Goal: Task Accomplishment & Management: Manage account settings

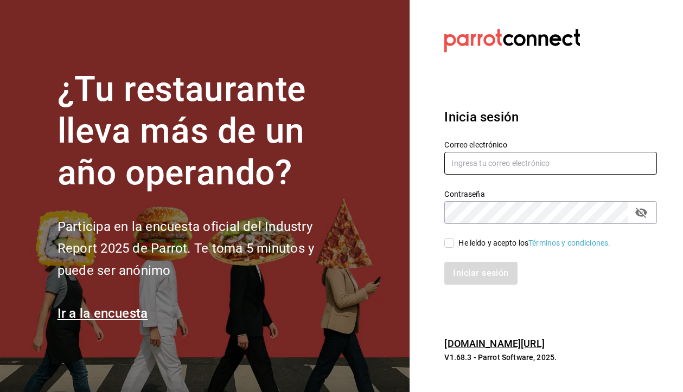
type input "[EMAIL_ADDRESS][DOMAIN_NAME]"
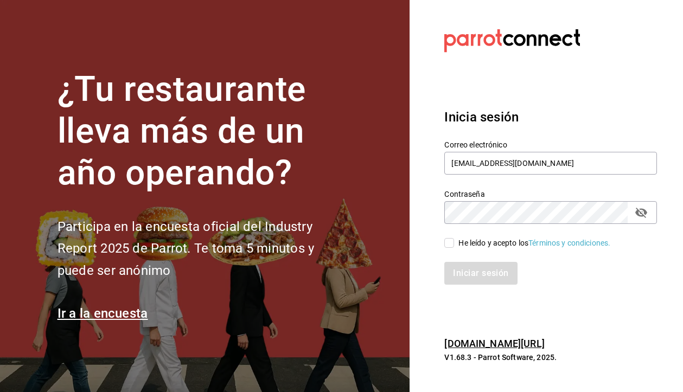
click at [450, 244] on input "He leído y acepto los Términos y condiciones." at bounding box center [449, 243] width 10 height 10
checkbox input "true"
click at [473, 275] on button "Iniciar sesión" at bounding box center [481, 273] width 74 height 23
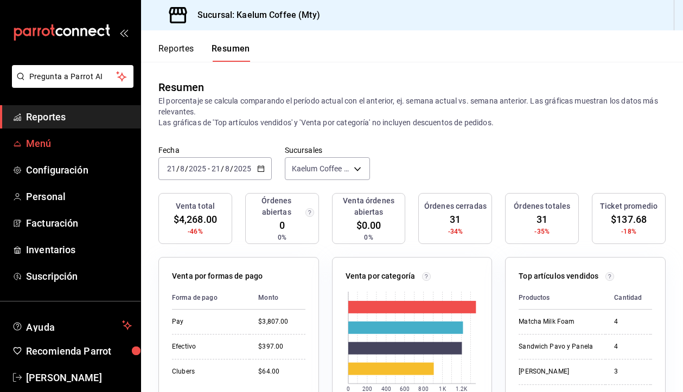
click at [50, 139] on span "Menú" at bounding box center [79, 143] width 106 height 15
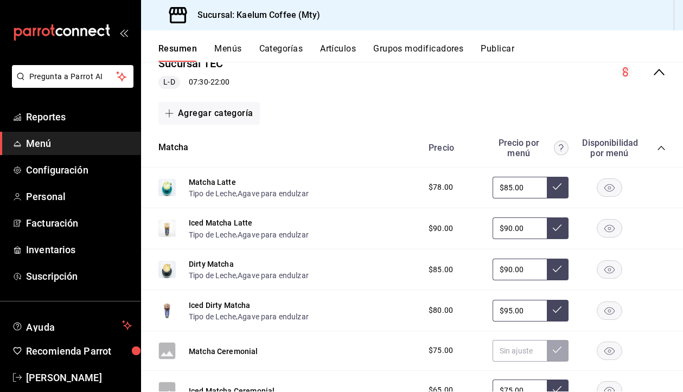
scroll to position [111, 0]
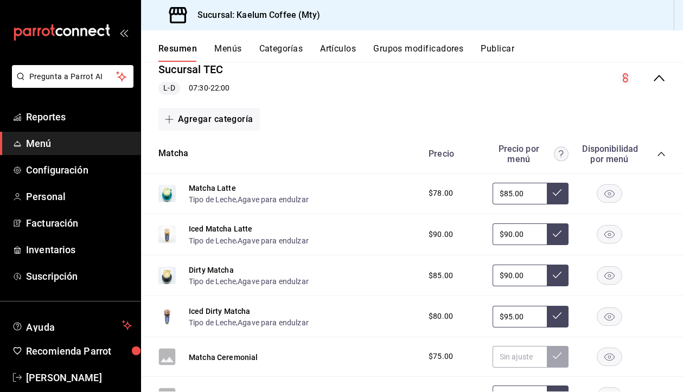
click at [661, 154] on icon "collapse-category-row" at bounding box center [661, 154] width 9 height 9
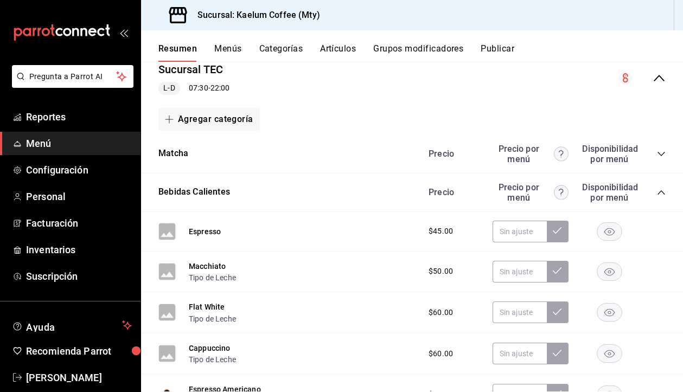
click at [664, 76] on icon "collapse-menu-row" at bounding box center [659, 78] width 13 height 13
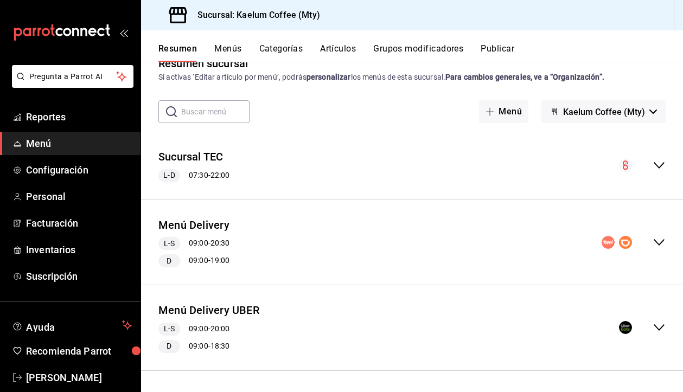
scroll to position [0, 0]
